Goal: Task Accomplishment & Management: Use online tool/utility

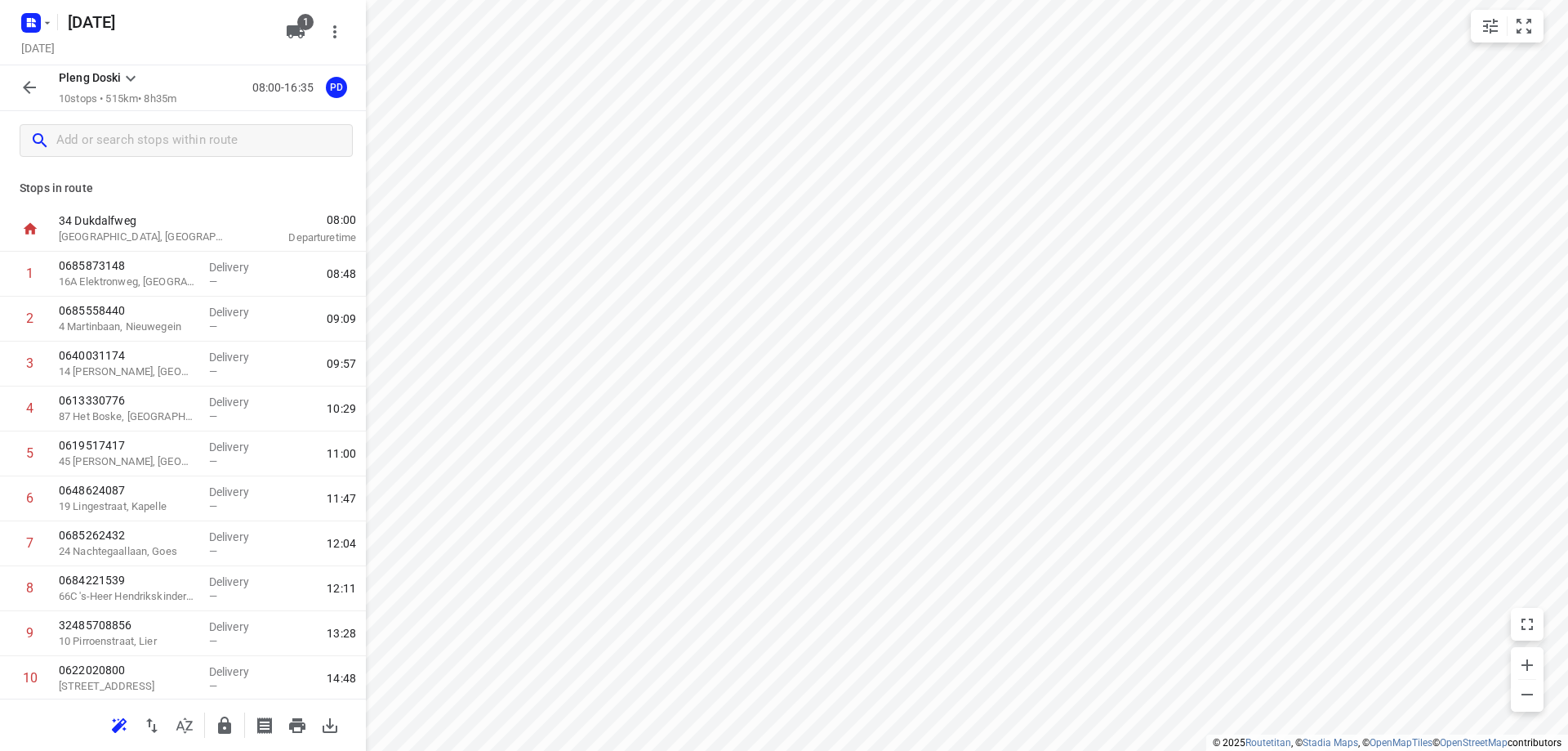
click at [139, 143] on input "text" at bounding box center [204, 141] width 295 height 26
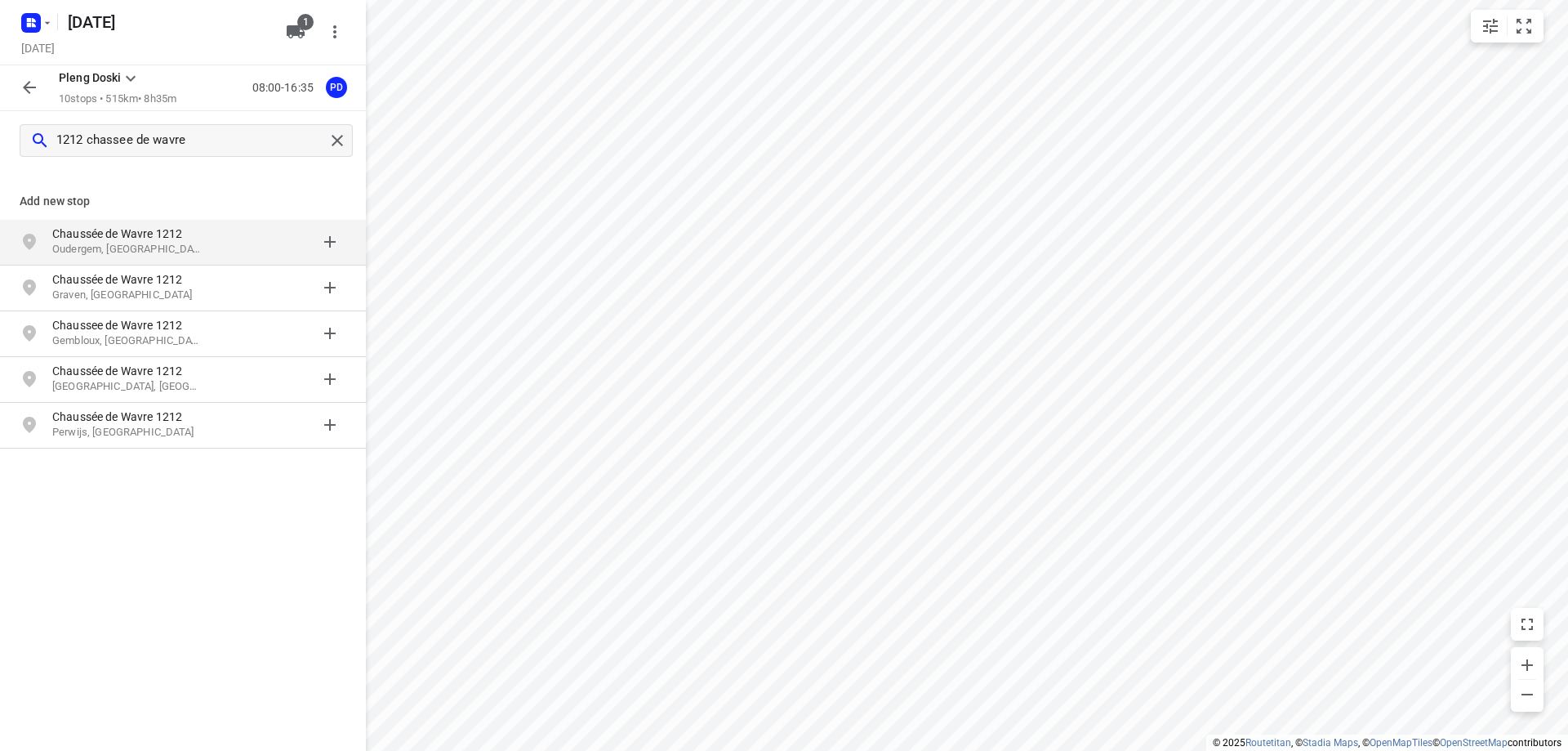
type input "1212 chassee de wavre"
click at [142, 243] on p "Oudergem, [GEOGRAPHIC_DATA]" at bounding box center [127, 249] width 150 height 16
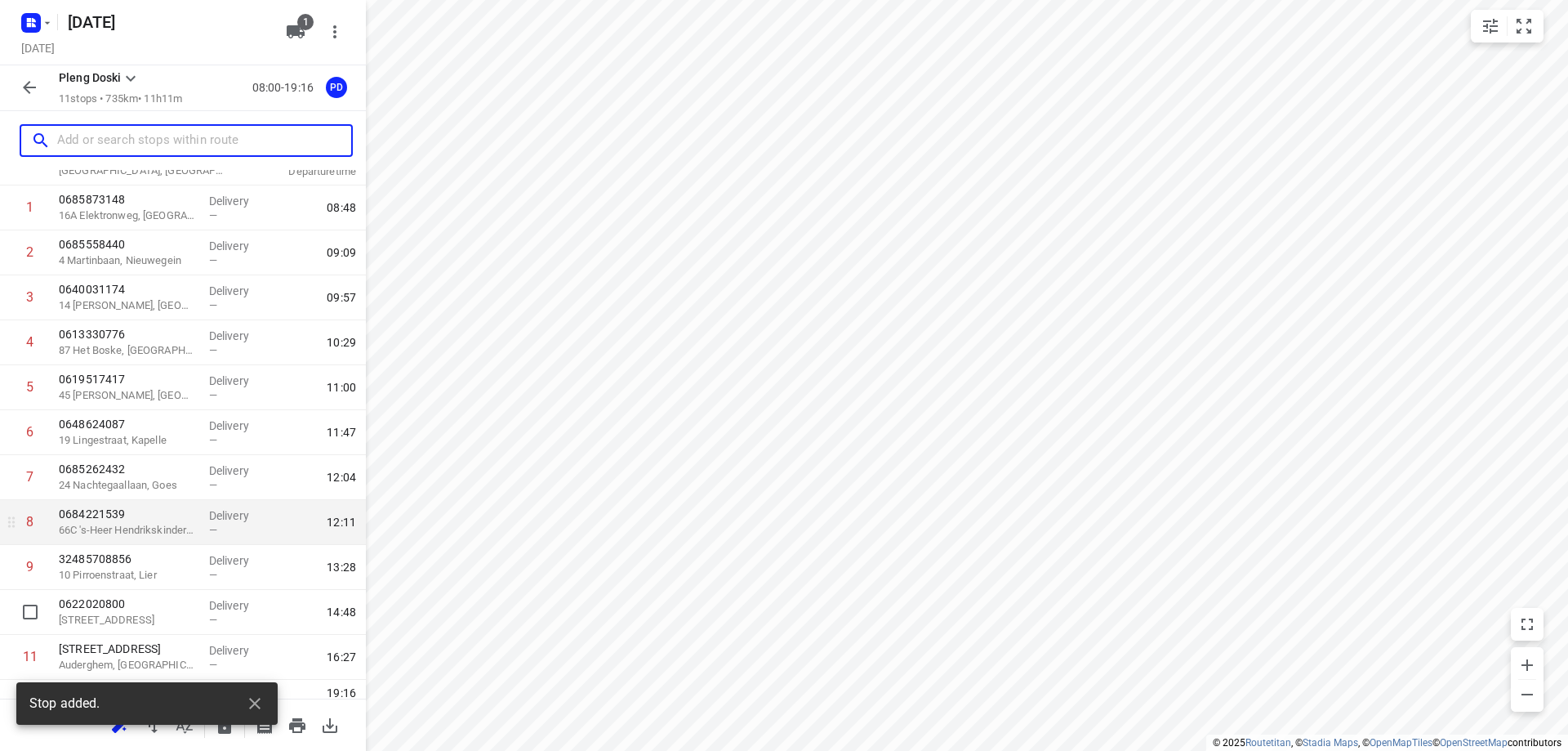
scroll to position [92, 0]
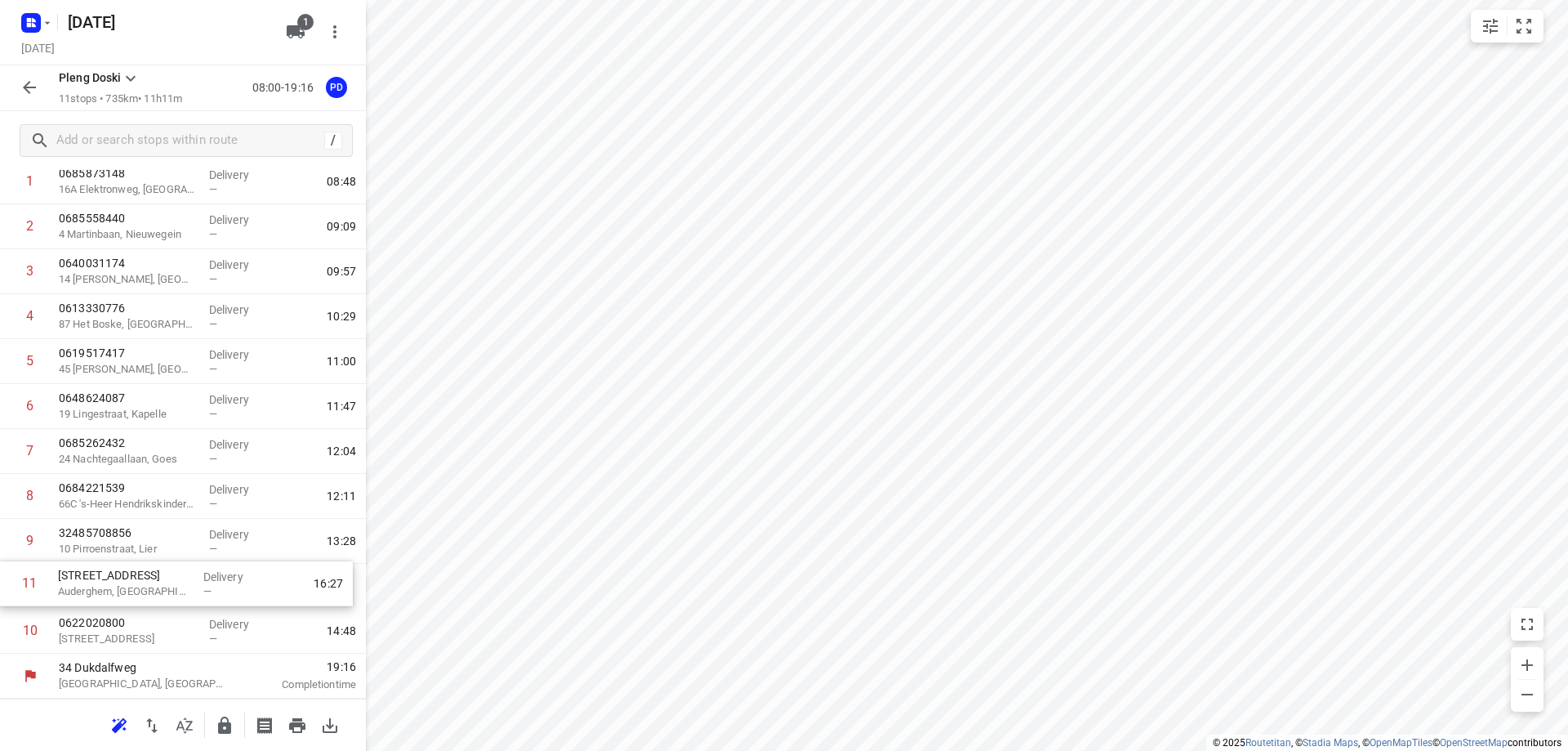
drag, startPoint x: 116, startPoint y: 635, endPoint x: 115, endPoint y: 583, distance: 52.0
click at [115, 583] on div "1 0685873148 [GEOGRAPHIC_DATA] Delivery — 08:48 2 0685558440 [GEOGRAPHIC_DATA] …" at bounding box center [183, 406] width 366 height 494
click at [159, 592] on p "Auderghem, [GEOGRAPHIC_DATA]" at bounding box center [127, 594] width 137 height 16
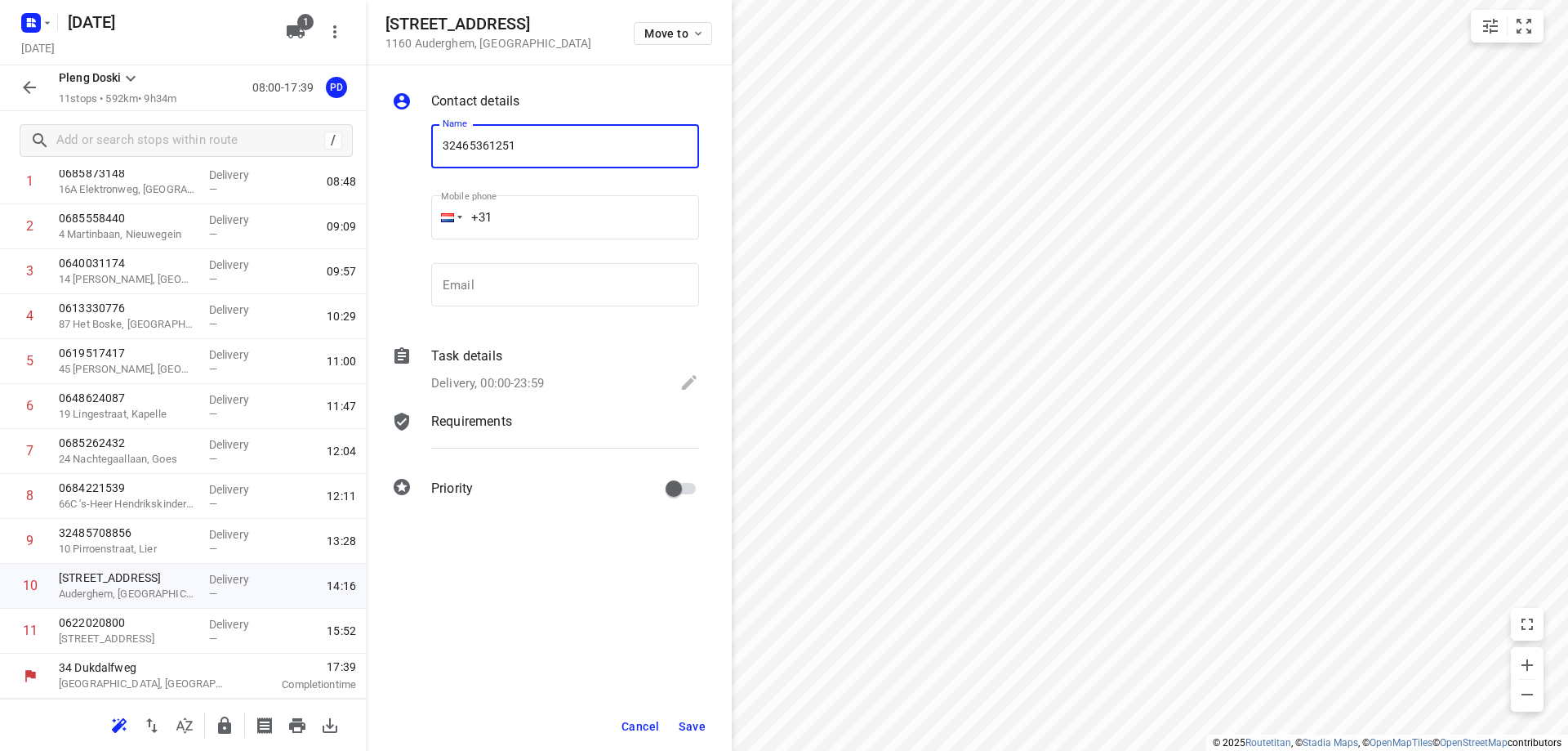
type input "32465361251"
click at [689, 724] on span "Save" at bounding box center [692, 726] width 27 height 13
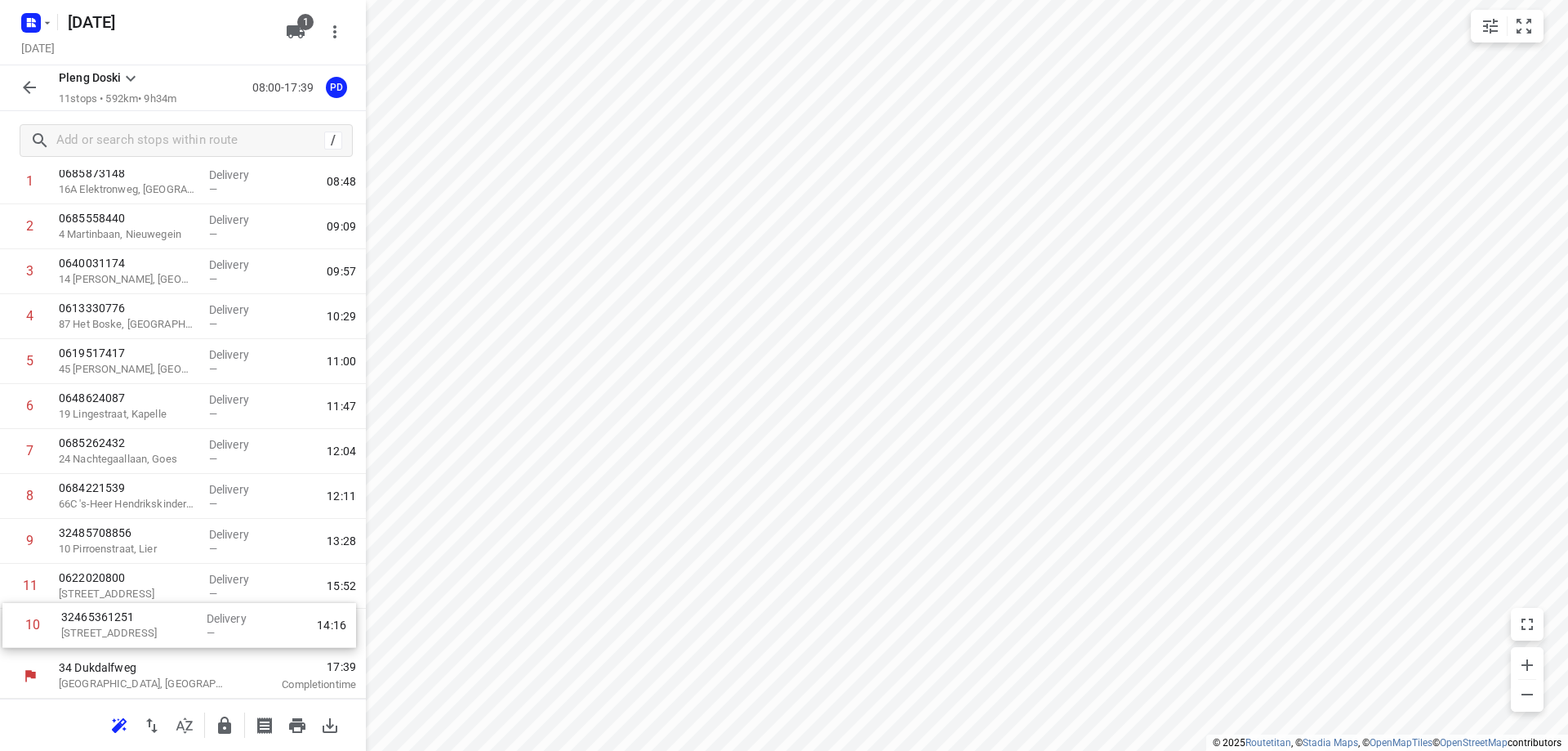
drag, startPoint x: 160, startPoint y: 594, endPoint x: 164, endPoint y: 640, distance: 46.2
click at [164, 640] on div "1 0685873148 [GEOGRAPHIC_DATA] Delivery — 08:48 2 0685558440 [GEOGRAPHIC_DATA] …" at bounding box center [183, 406] width 366 height 494
click at [194, 143] on input "text" at bounding box center [204, 141] width 294 height 26
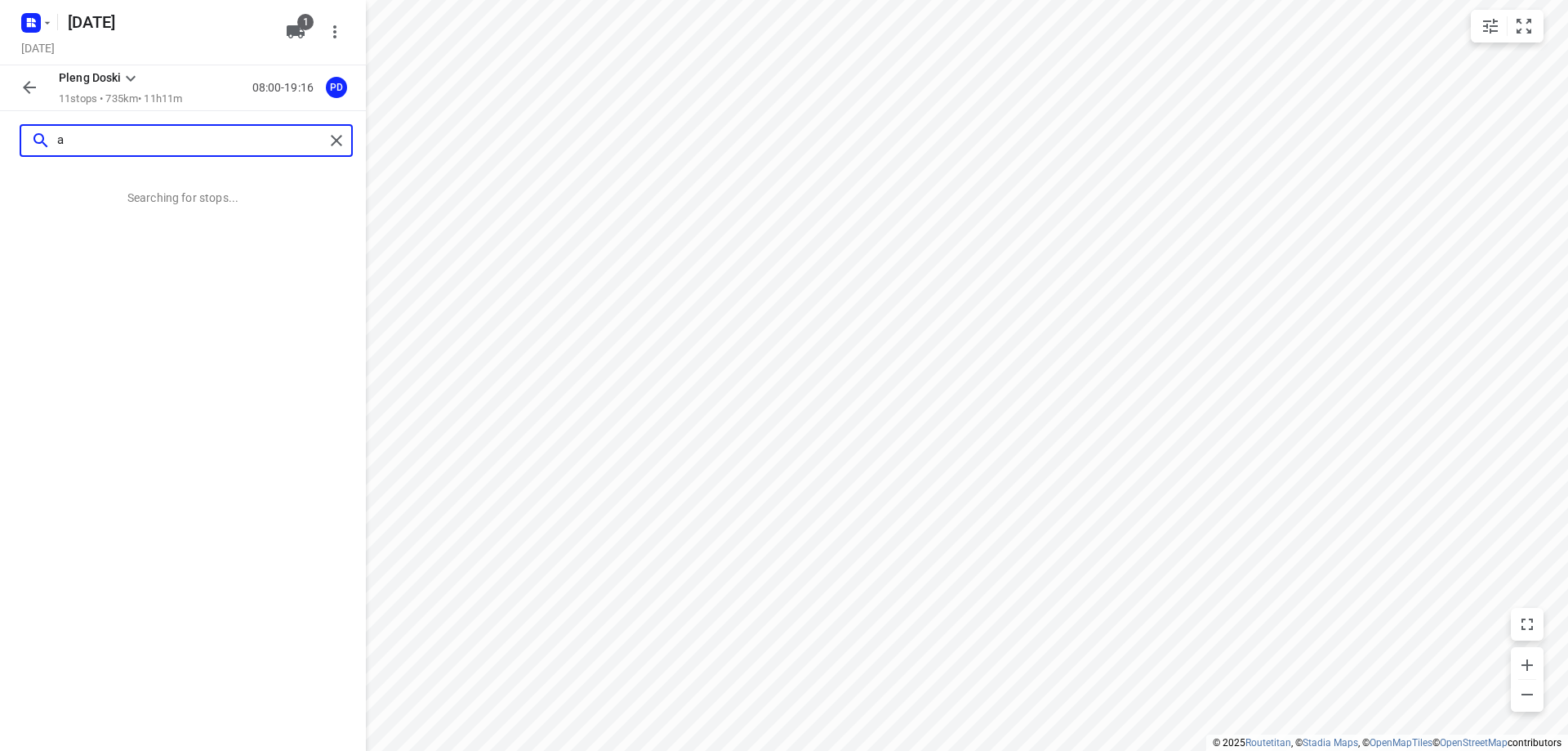
scroll to position [0, 0]
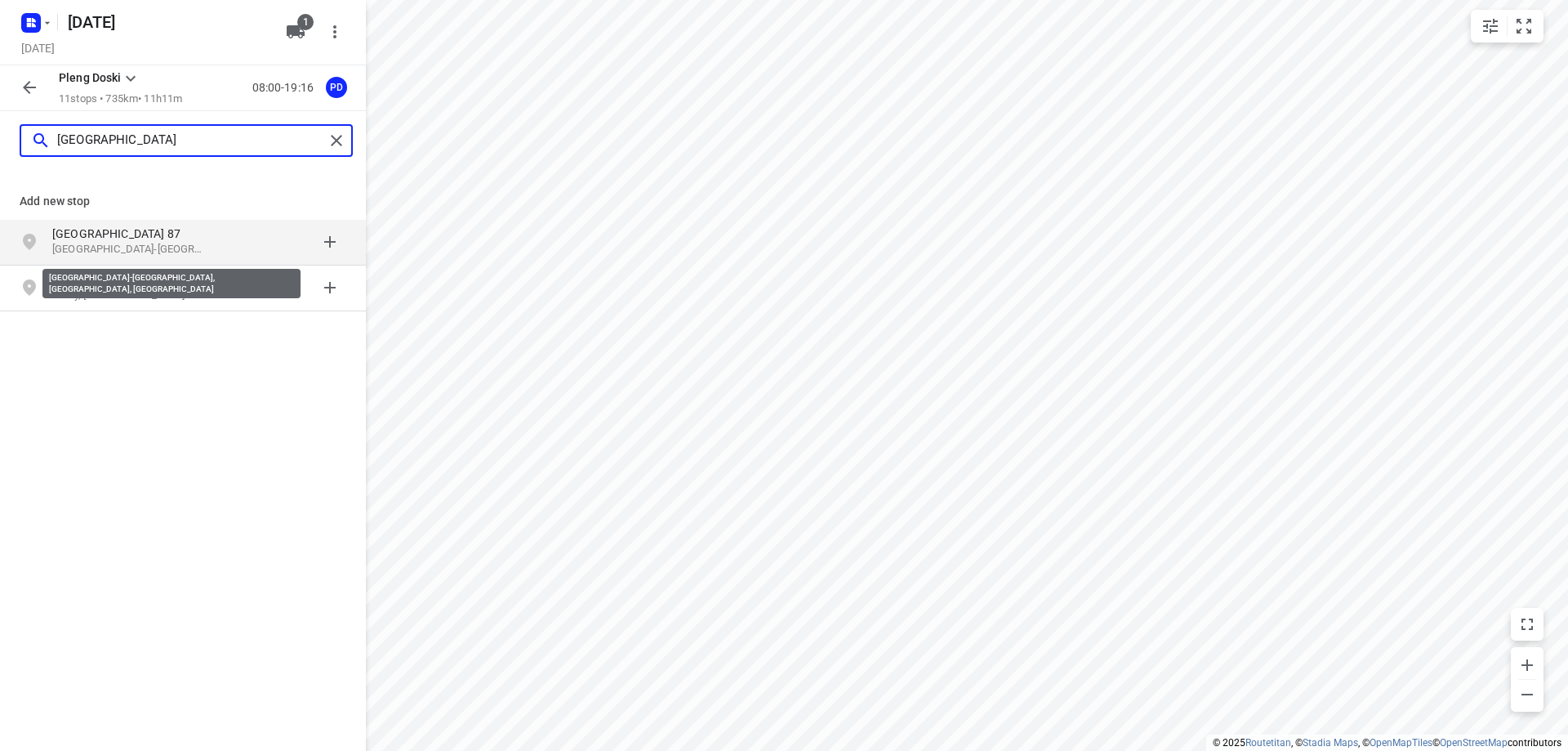
type input "[GEOGRAPHIC_DATA]"
click at [175, 243] on p "[GEOGRAPHIC_DATA]-[GEOGRAPHIC_DATA], [GEOGRAPHIC_DATA], [GEOGRAPHIC_DATA]" at bounding box center [127, 249] width 150 height 16
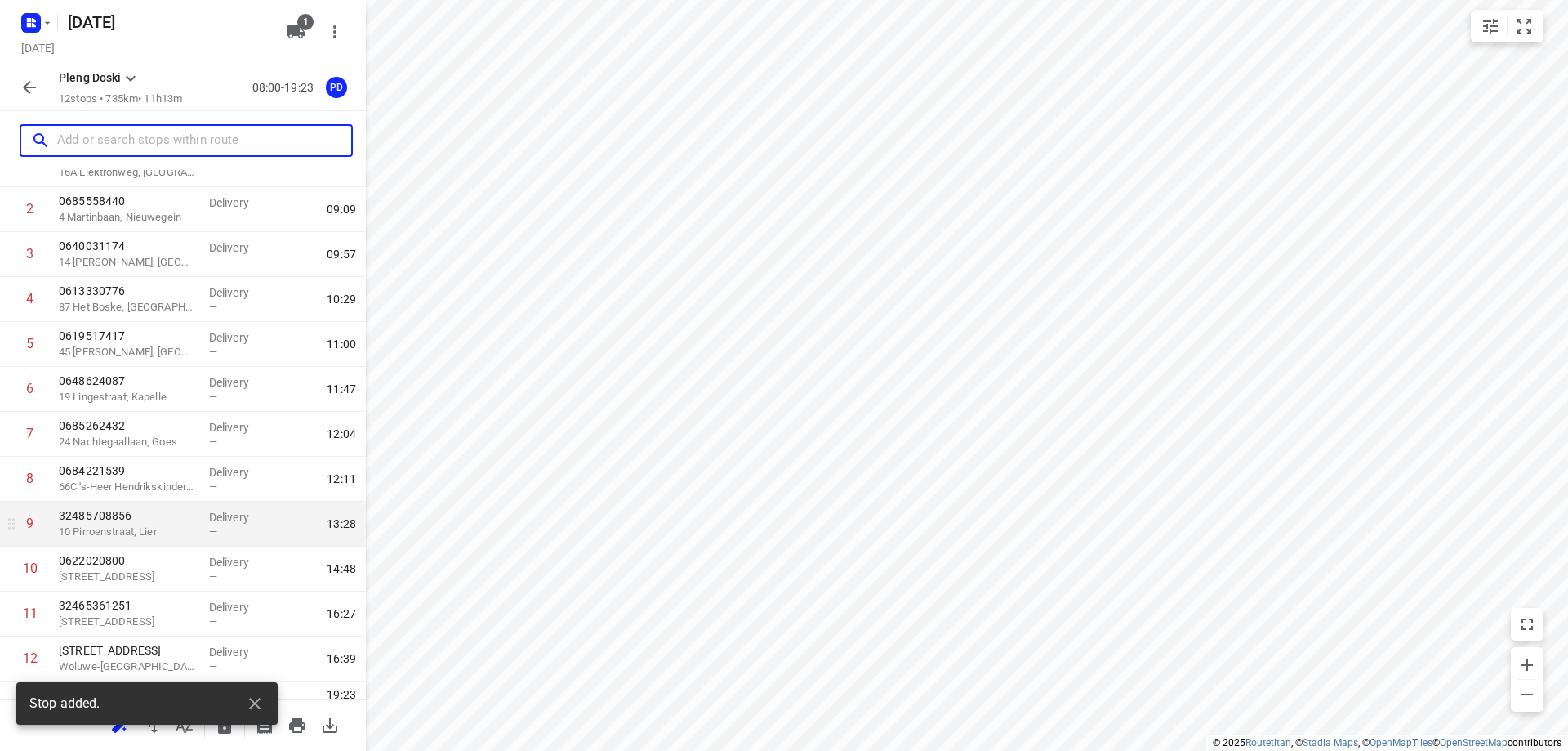
scroll to position [137, 0]
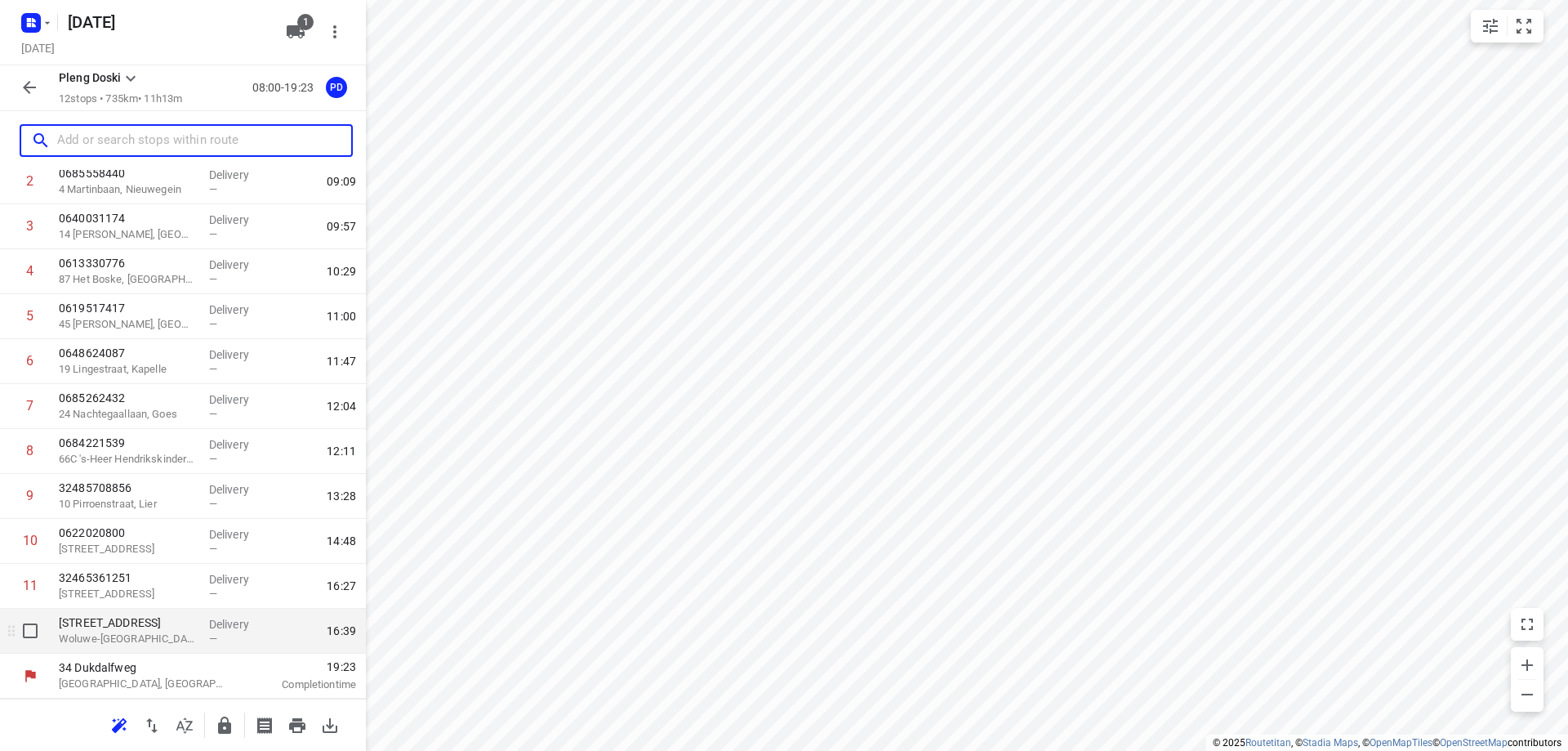
click at [167, 630] on p "[STREET_ADDRESS]" at bounding box center [127, 623] width 137 height 16
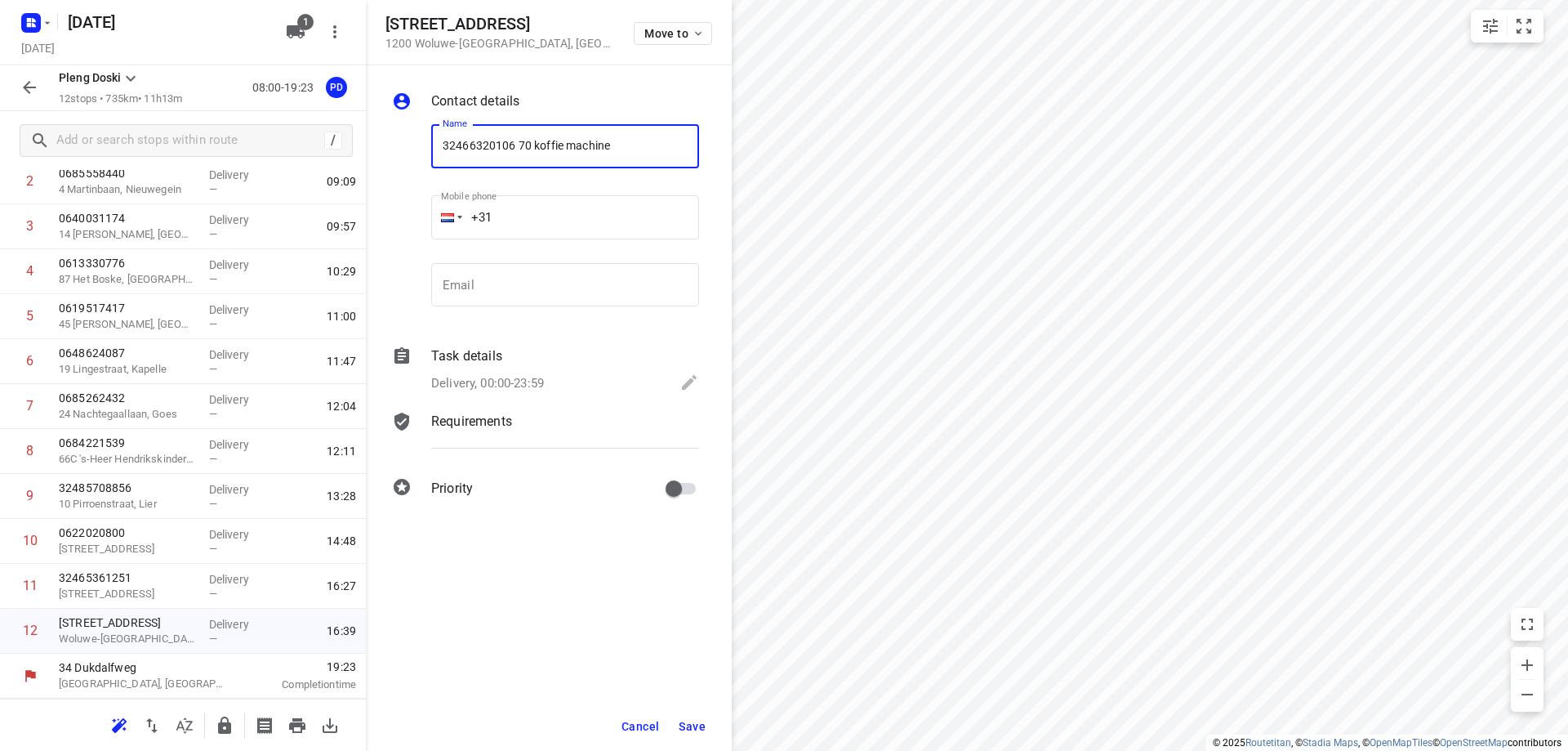
type input "32466320106 70 koffie machine"
click at [696, 723] on span "Save" at bounding box center [692, 726] width 27 height 13
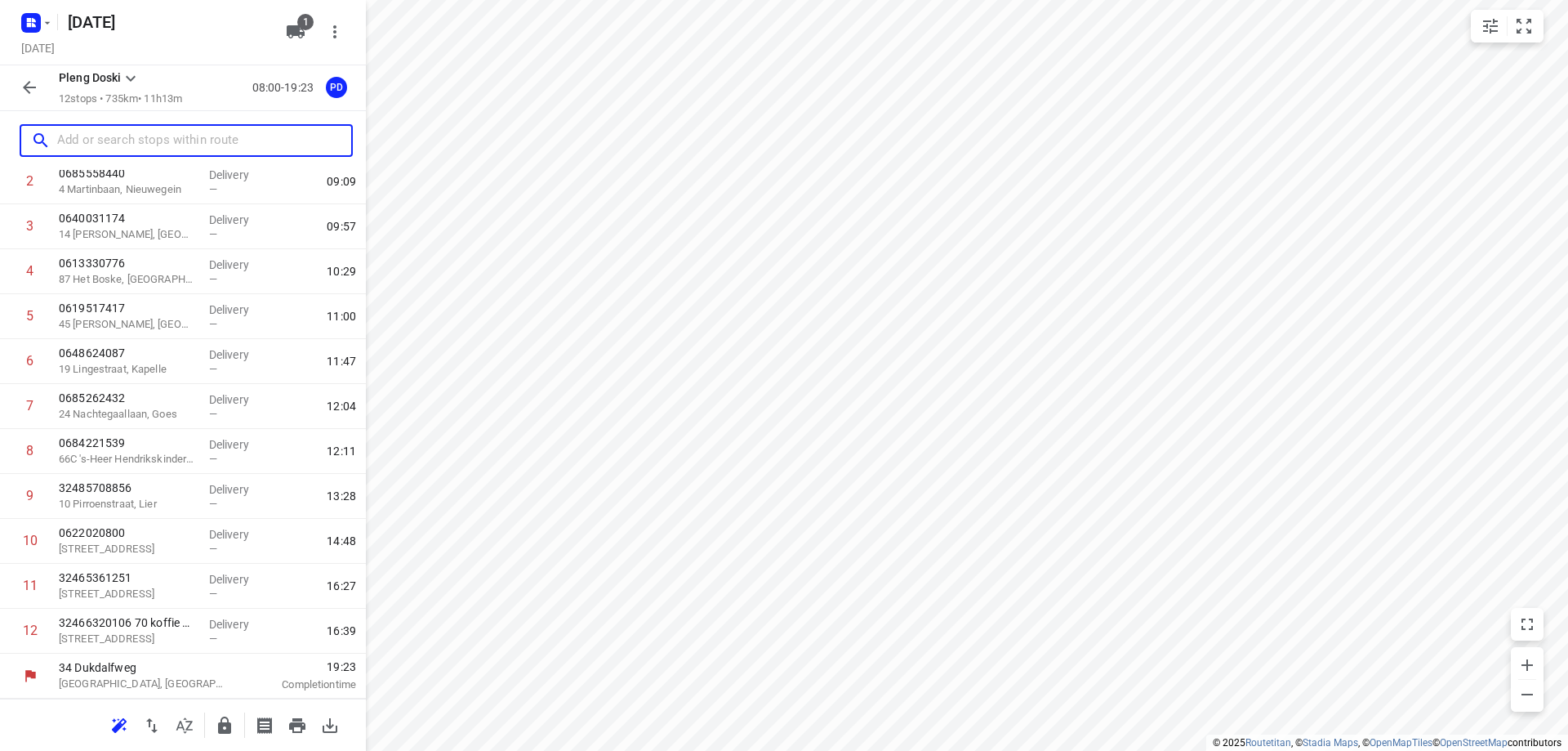
click at [124, 148] on input "text" at bounding box center [204, 141] width 294 height 26
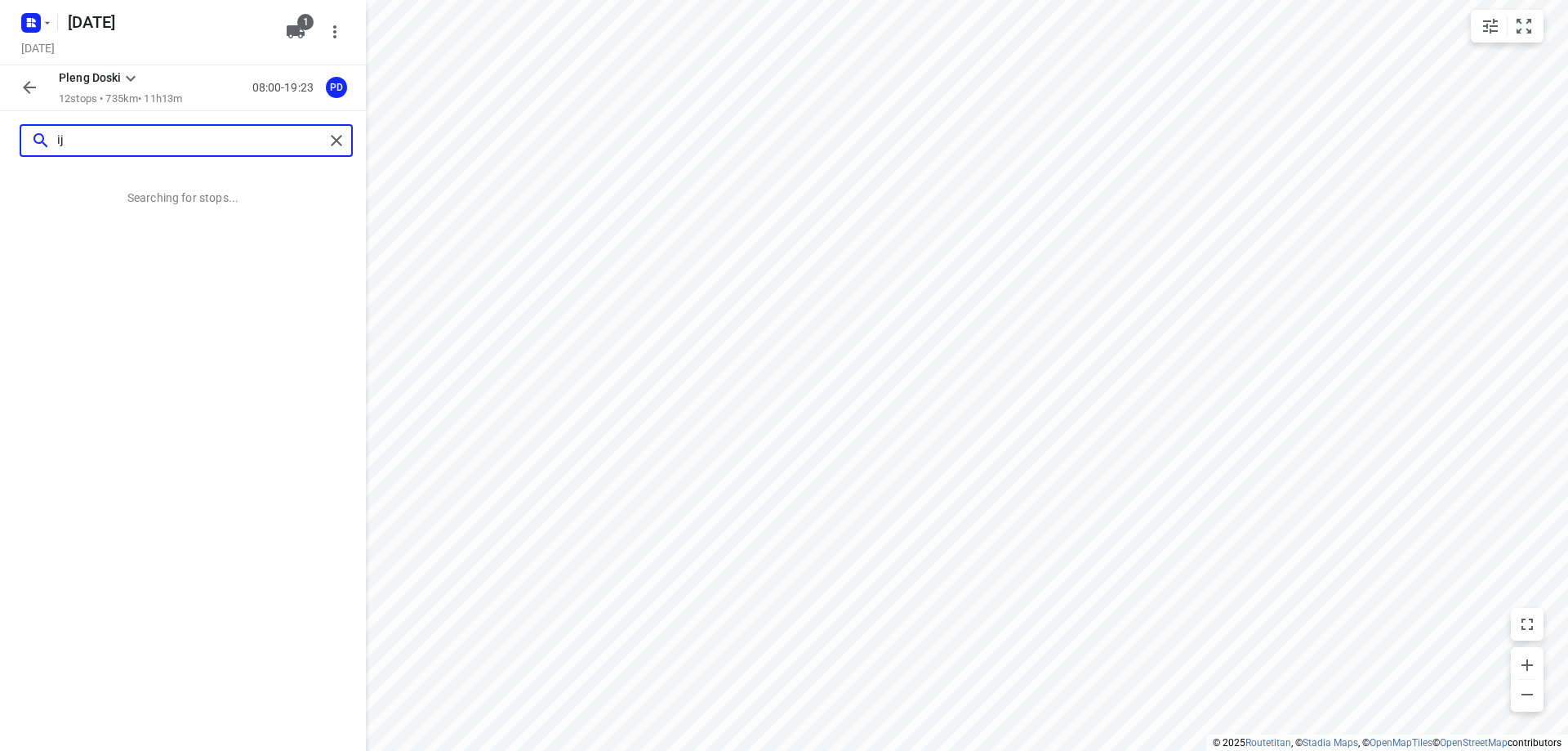
type input "i"
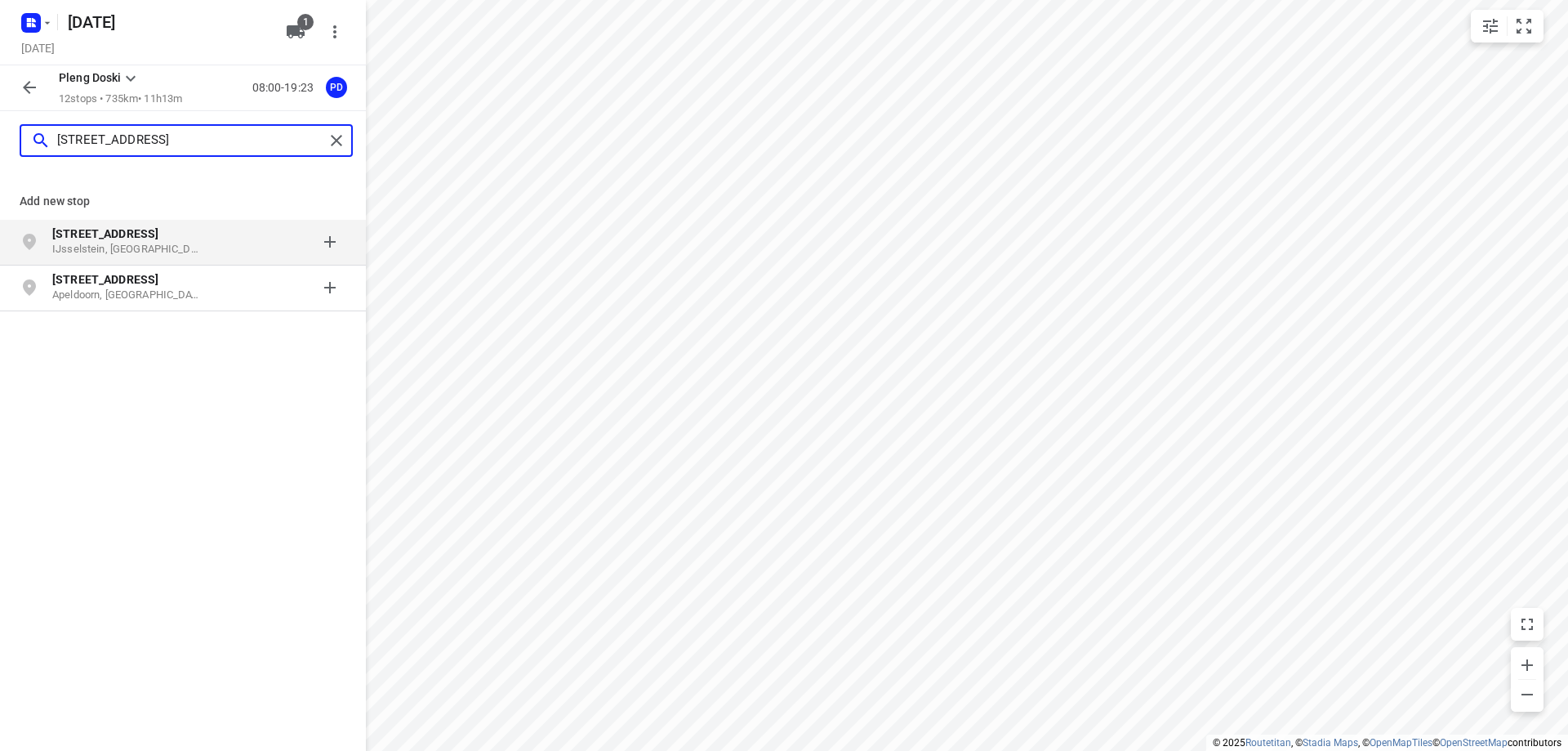
type input "[STREET_ADDRESS]"
click at [158, 234] on p "[STREET_ADDRESS]" at bounding box center [127, 234] width 150 height 16
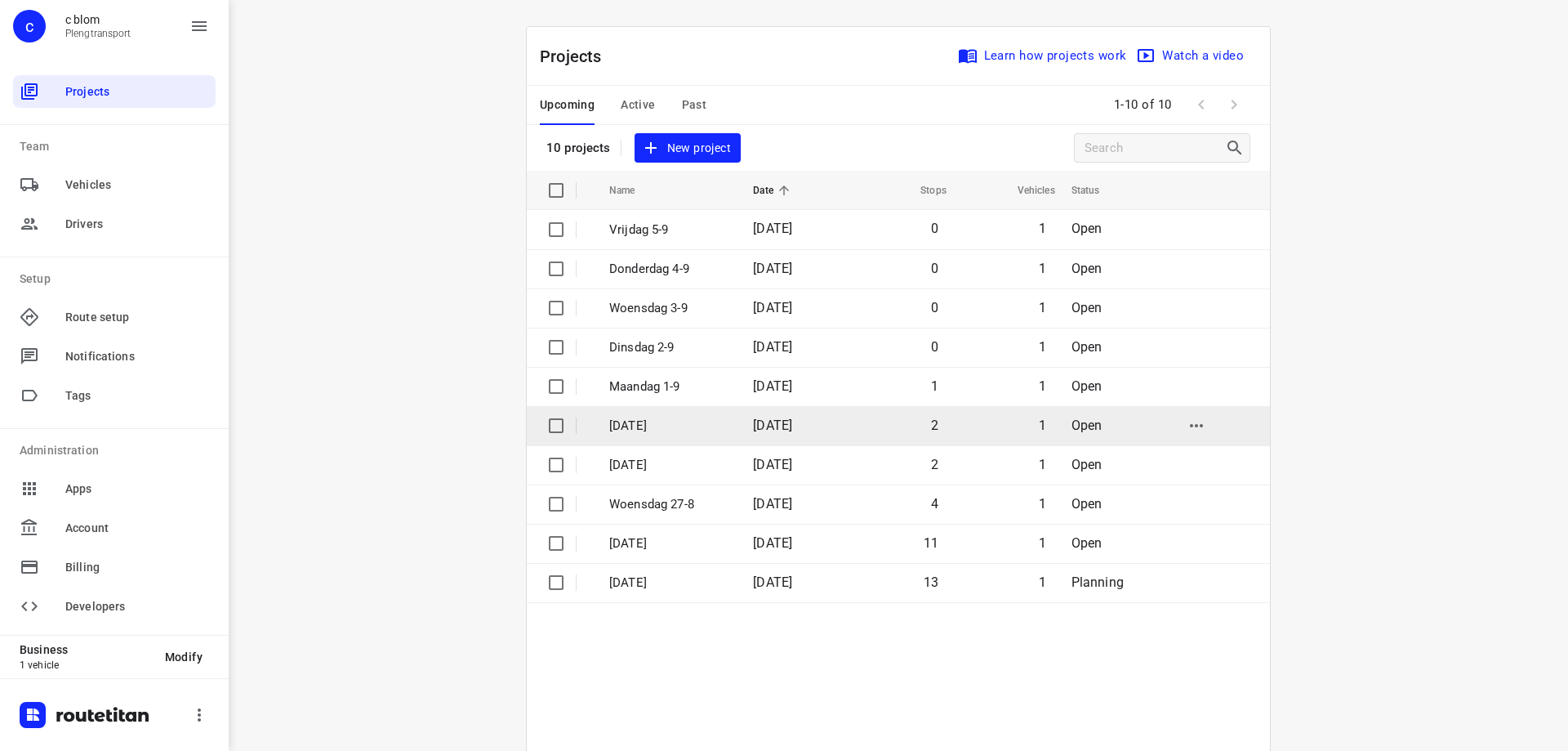
click at [664, 425] on p "[DATE]" at bounding box center [669, 425] width 119 height 19
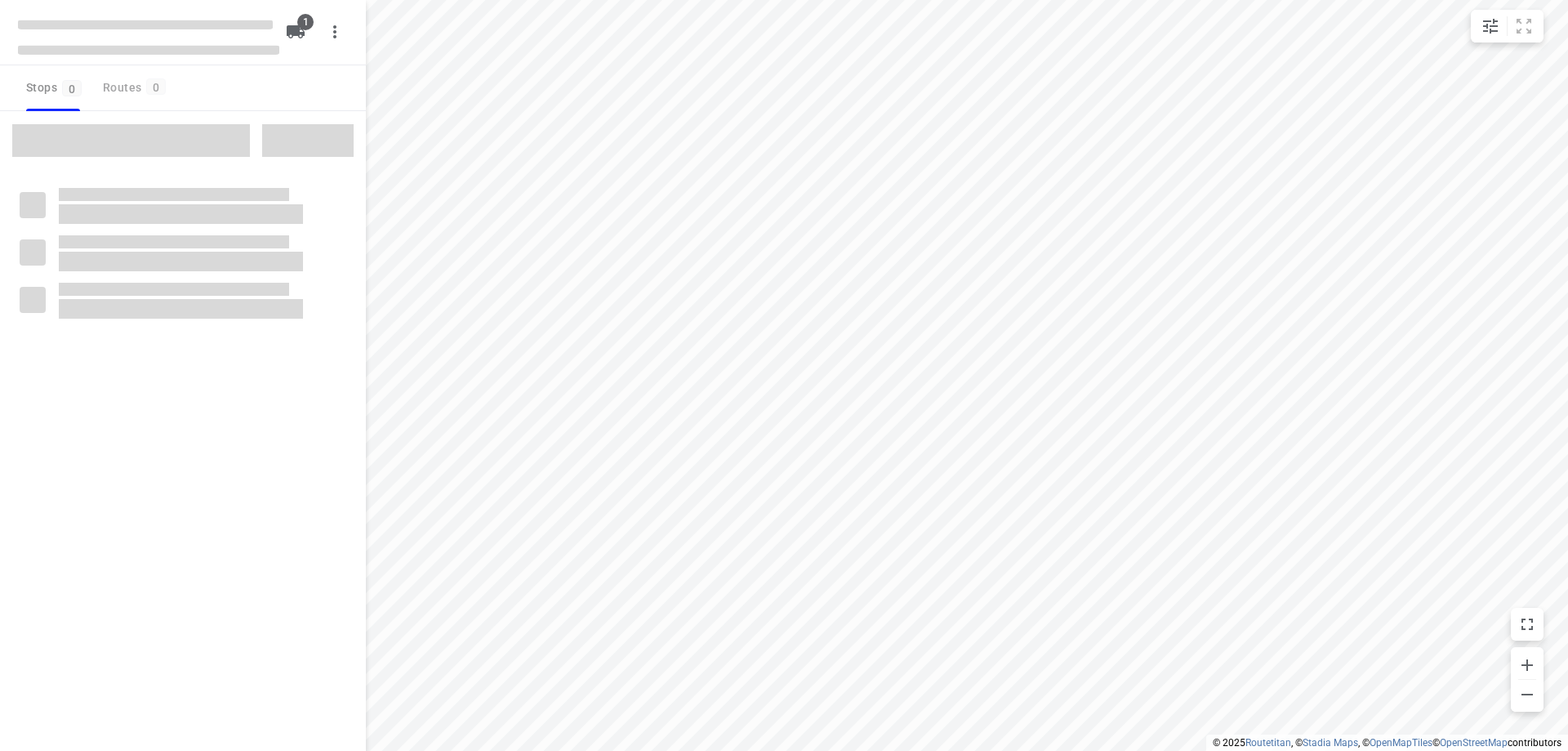
type input "distance"
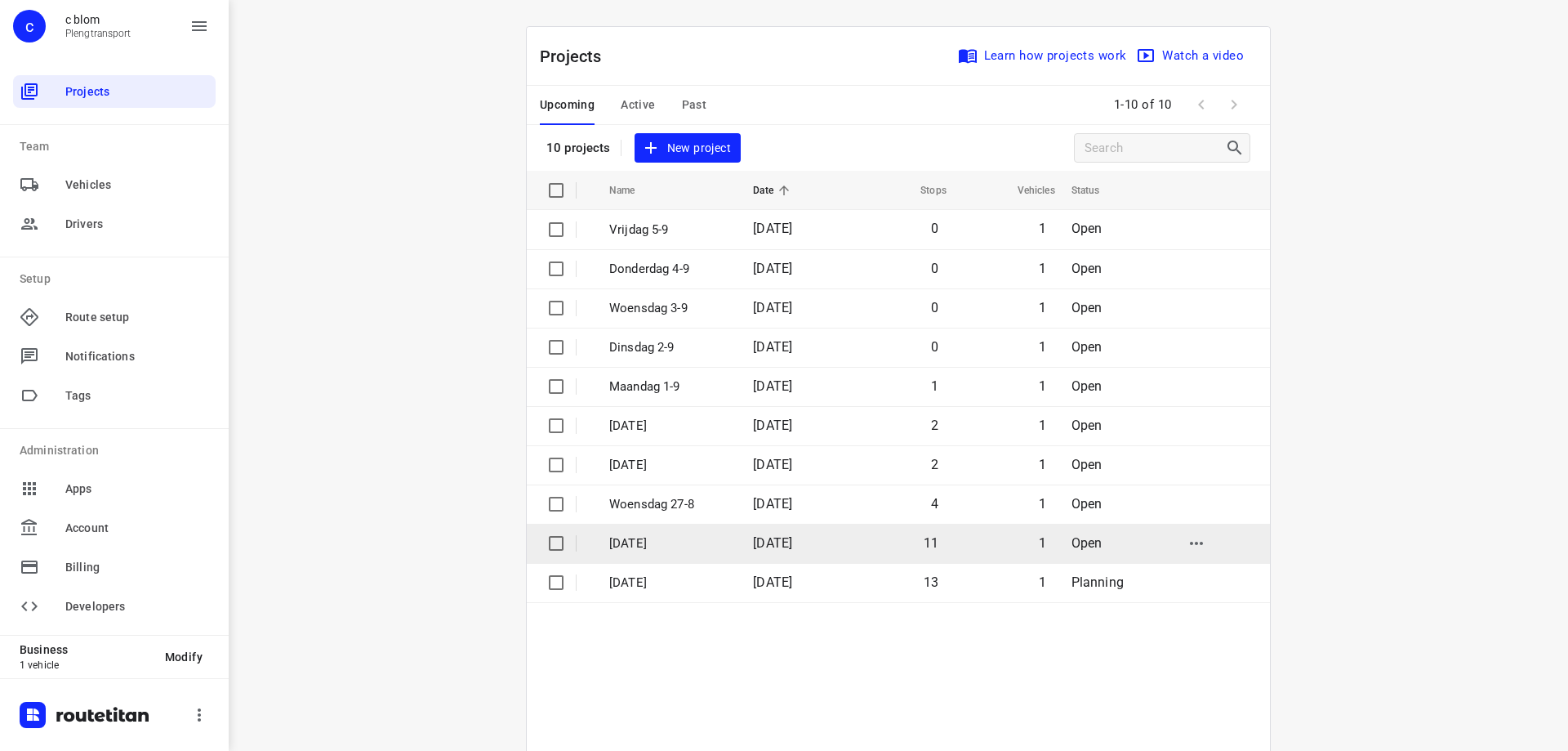
click at [740, 543] on td "[DATE]" at bounding box center [792, 543] width 104 height 39
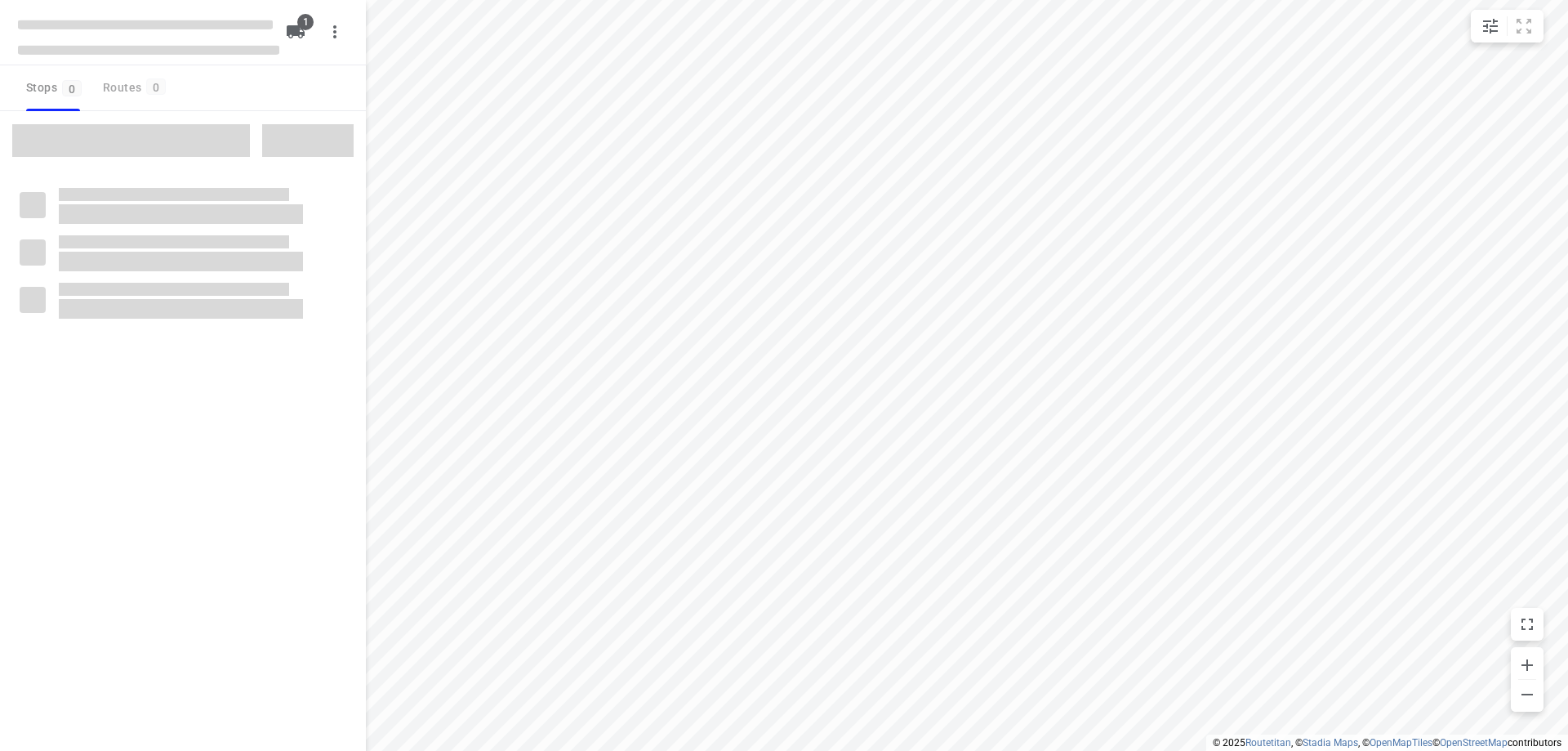
type input "distance"
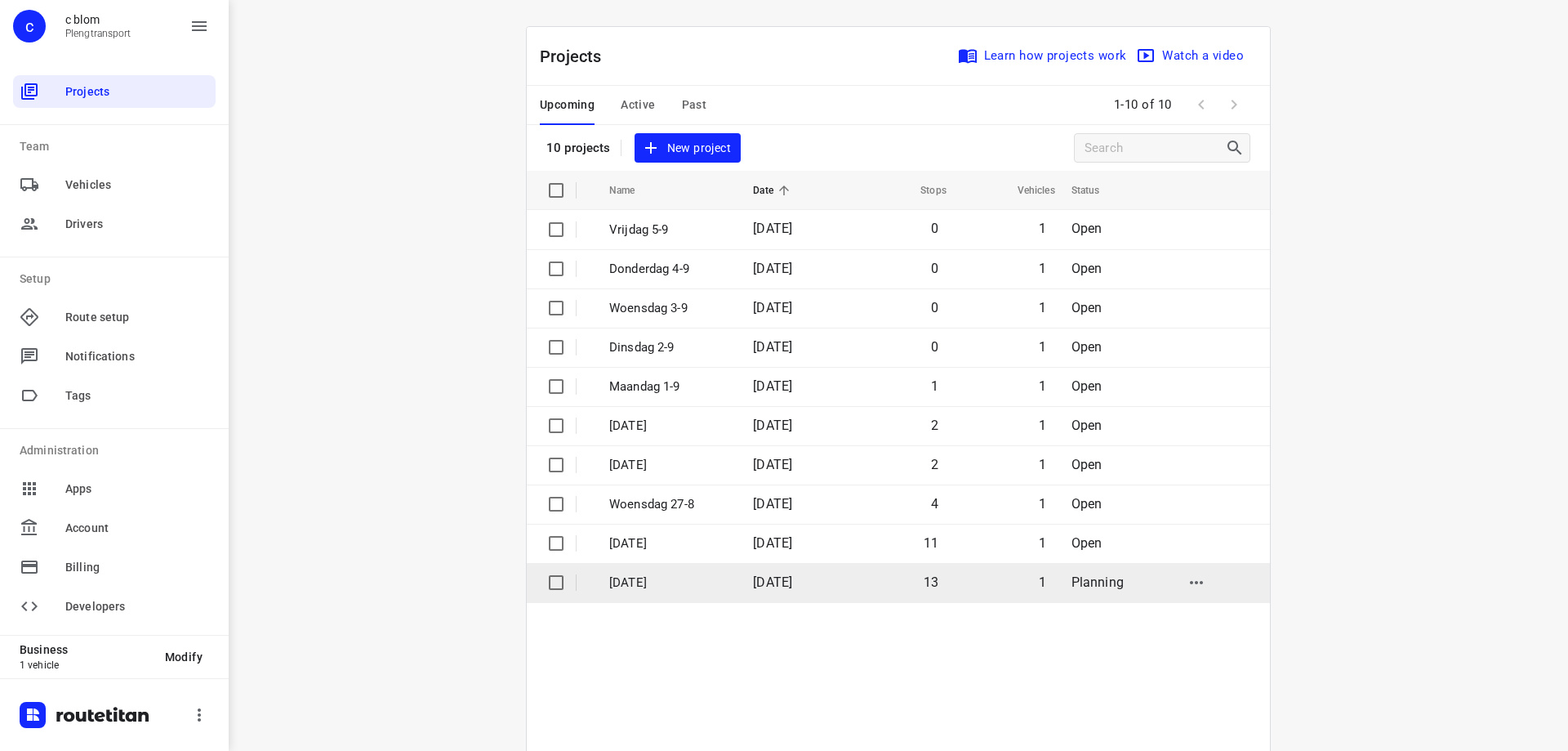
click at [792, 572] on td "[DATE]" at bounding box center [792, 582] width 104 height 39
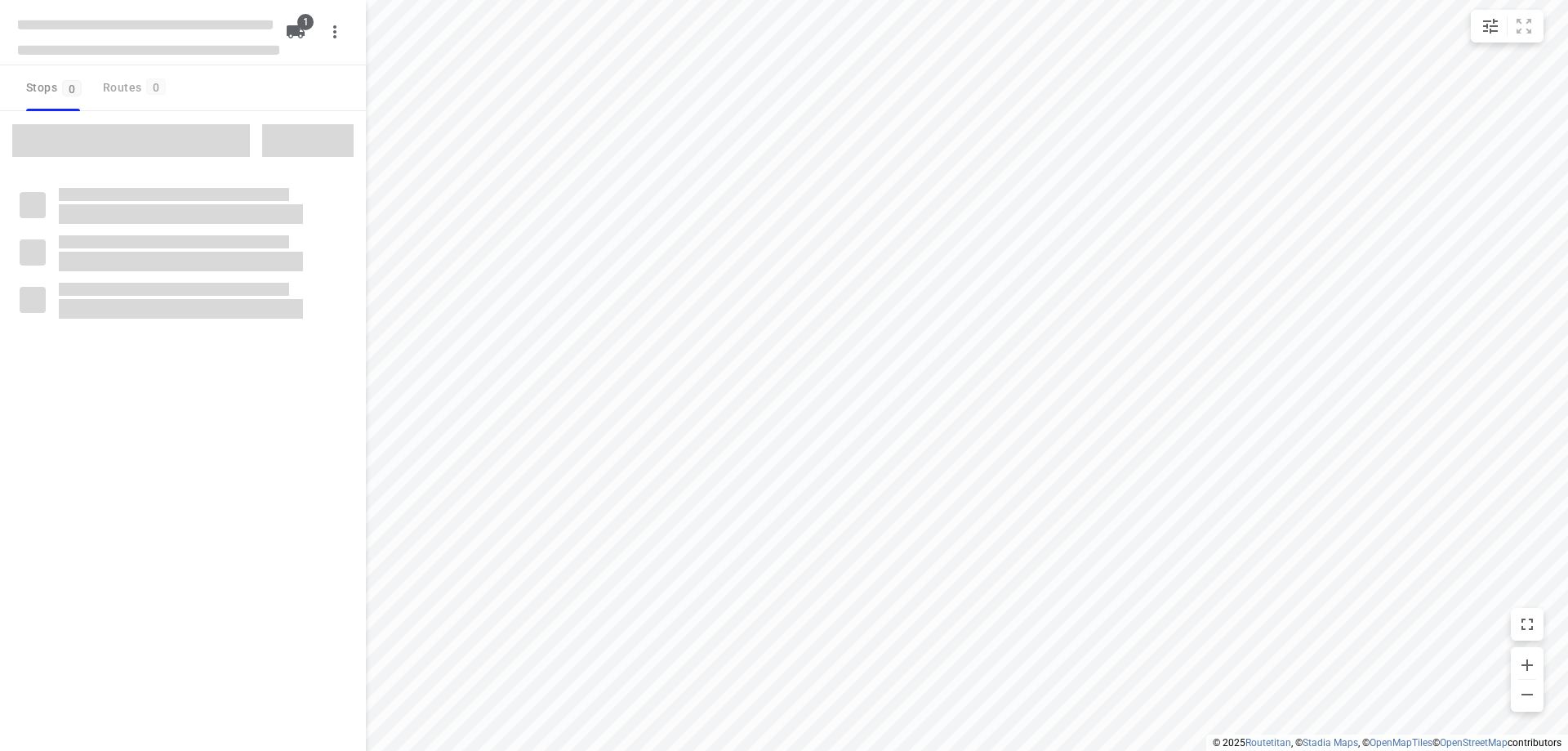
type input "distance"
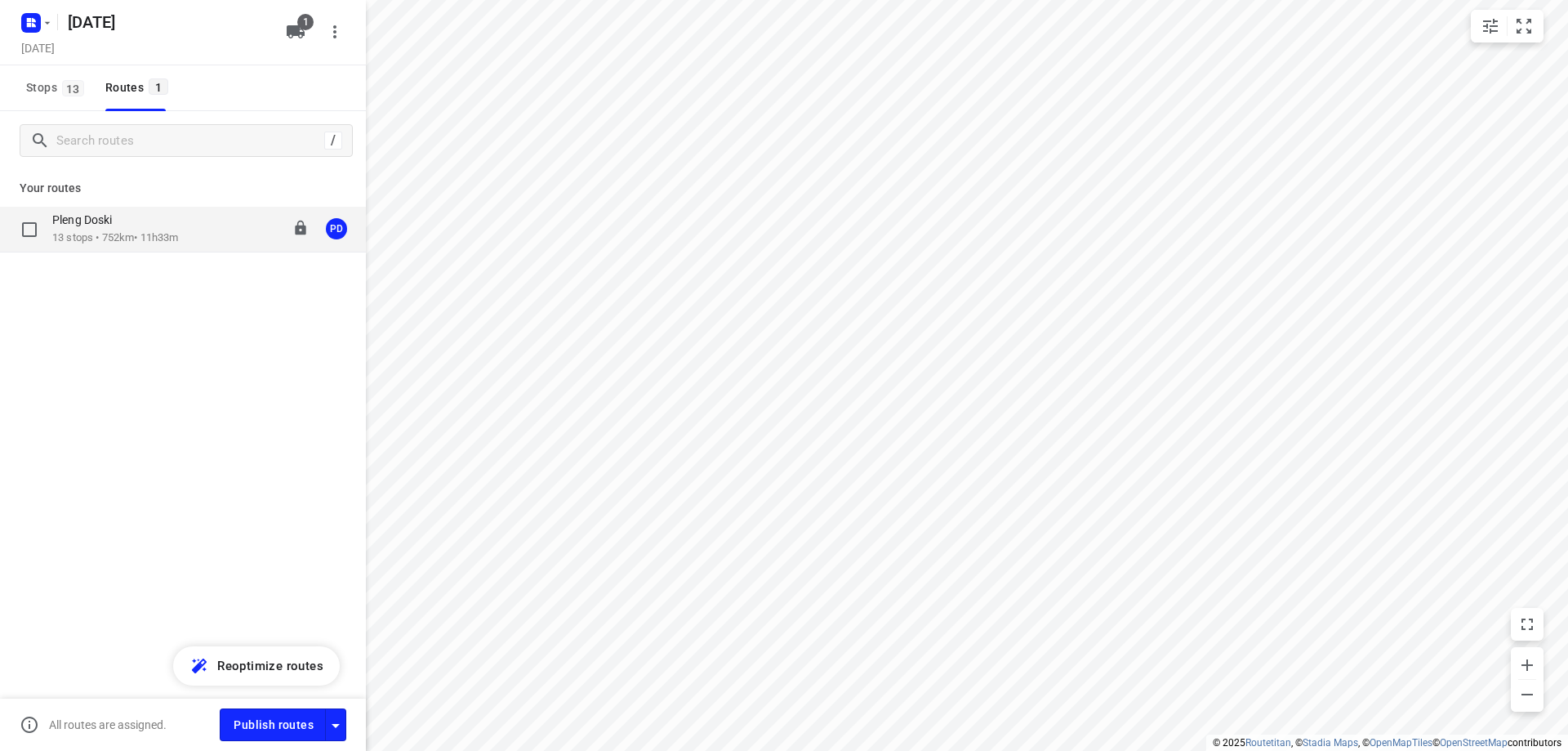
click at [139, 238] on p "13 stops • 752km • 11h33m" at bounding box center [115, 238] width 126 height 16
